Goal: Find specific page/section: Find specific page/section

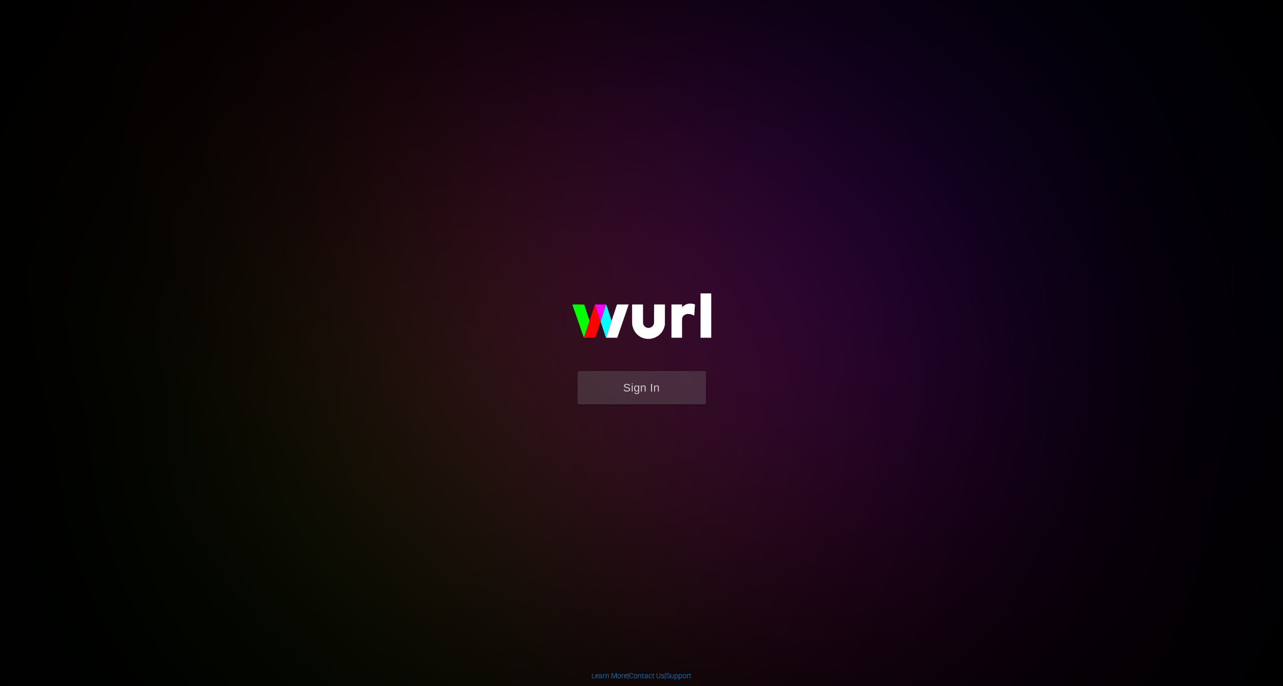
click at [641, 378] on button "Sign In" at bounding box center [642, 387] width 128 height 33
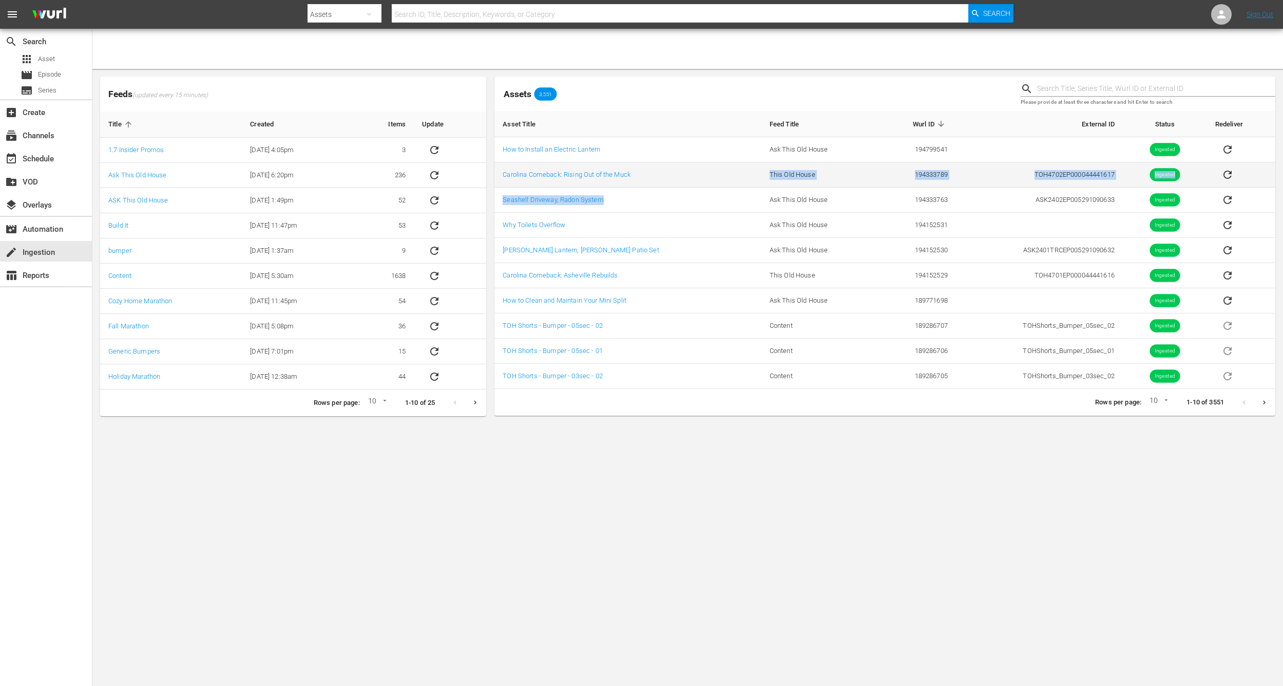
drag, startPoint x: 630, startPoint y: 200, endPoint x: 680, endPoint y: 183, distance: 52.4
click at [679, 183] on tbody "How to Install an Electric Lantern Ask This Old House 194799541 Ingested Caroli…" at bounding box center [884, 263] width 781 height 252
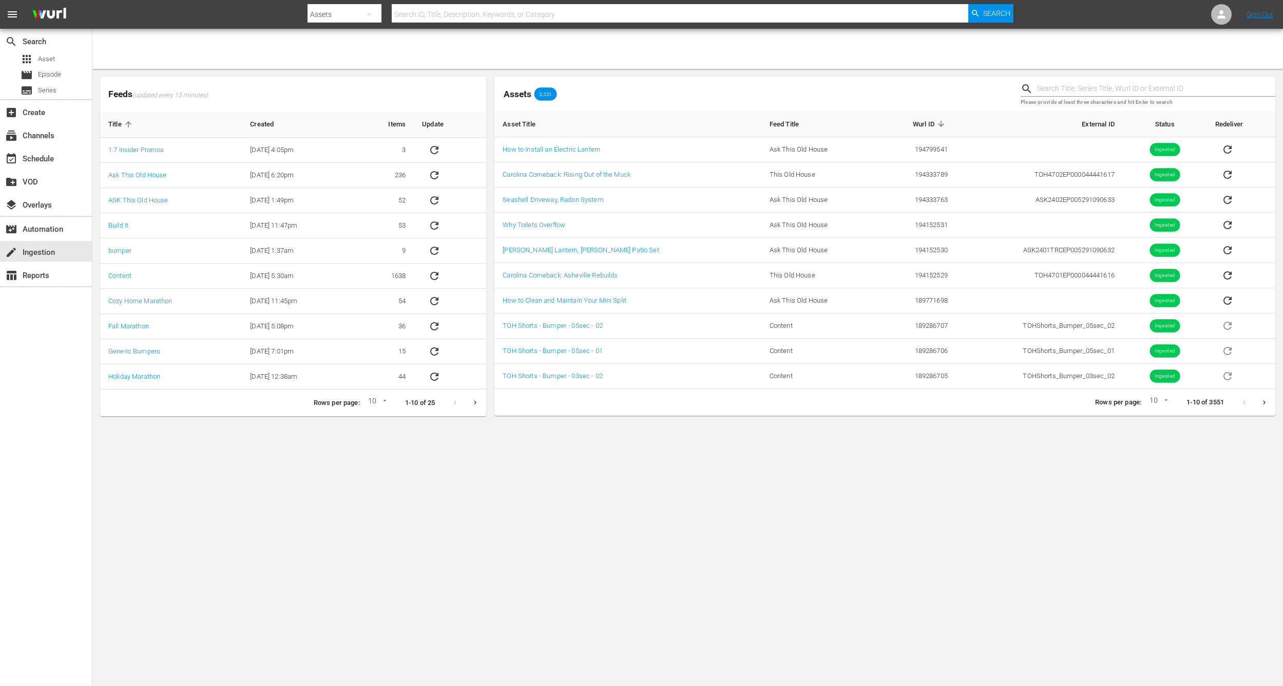
click at [1091, 60] on div at bounding box center [687, 49] width 1191 height 40
click at [992, 224] on td "sticky table" at bounding box center [1039, 225] width 167 height 25
